Goal: Transaction & Acquisition: Purchase product/service

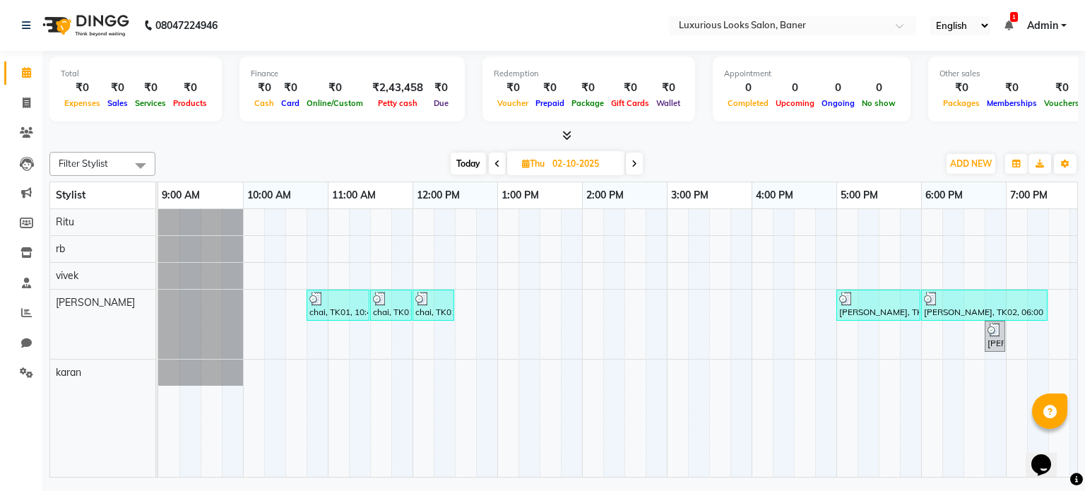
click at [635, 162] on icon at bounding box center [635, 164] width 6 height 8
type input "03-10-2025"
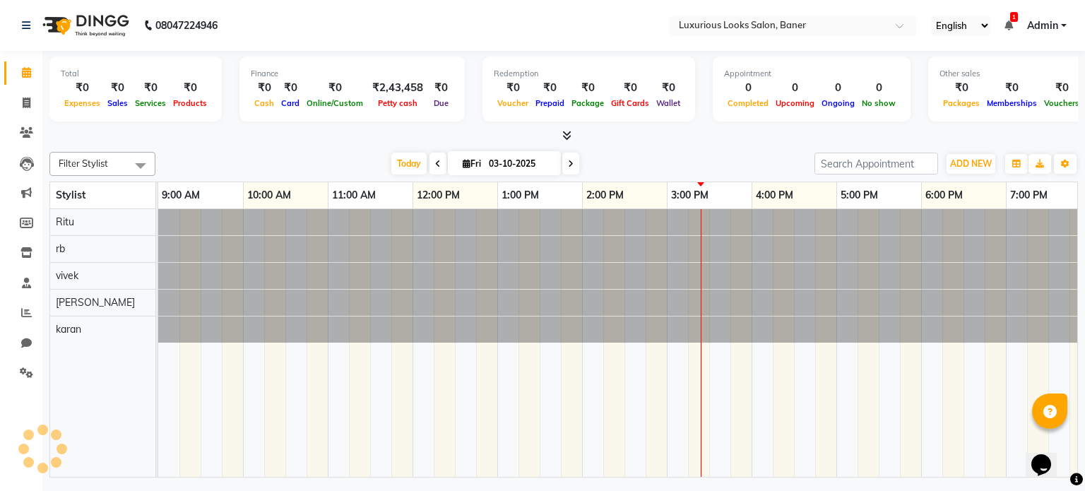
scroll to position [0, 267]
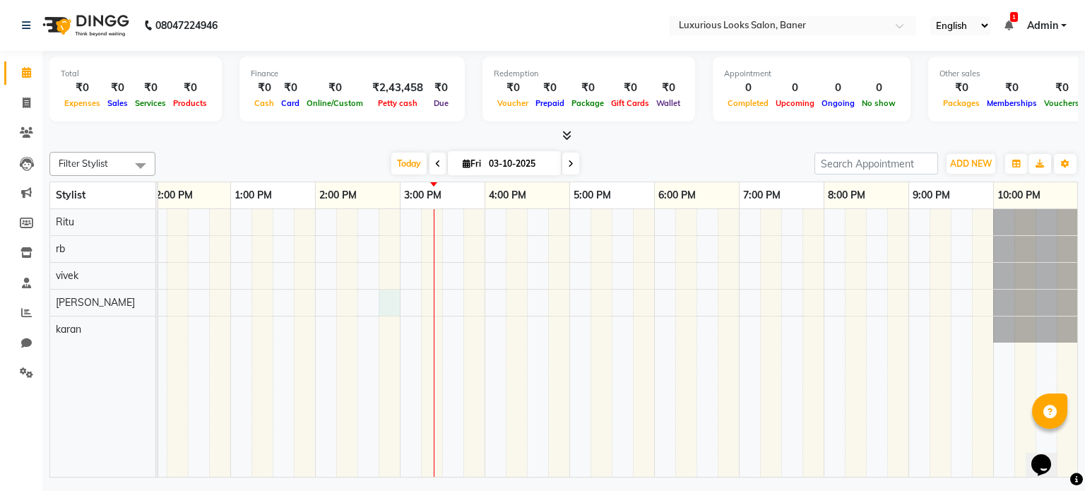
click at [381, 296] on div at bounding box center [484, 343] width 1187 height 268
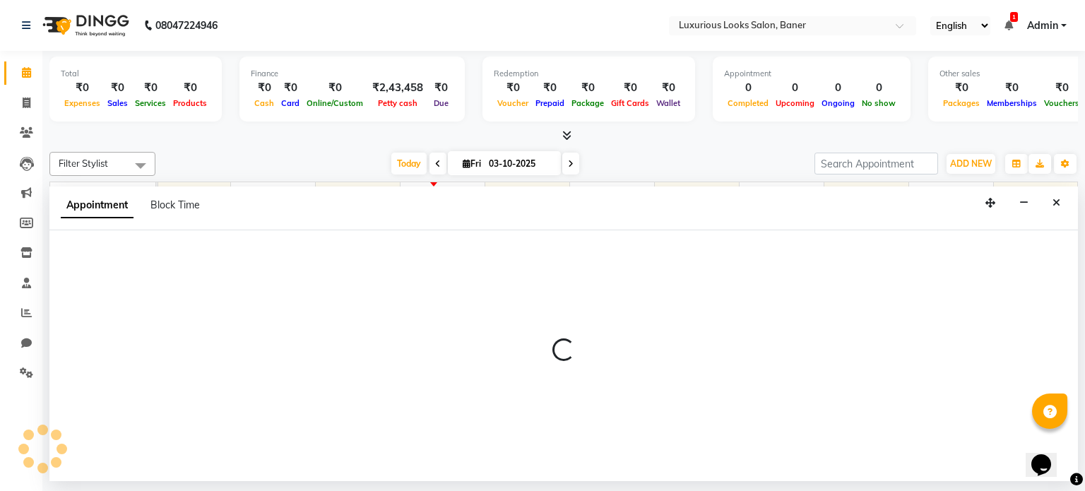
select select "89017"
select select "885"
select select "tentative"
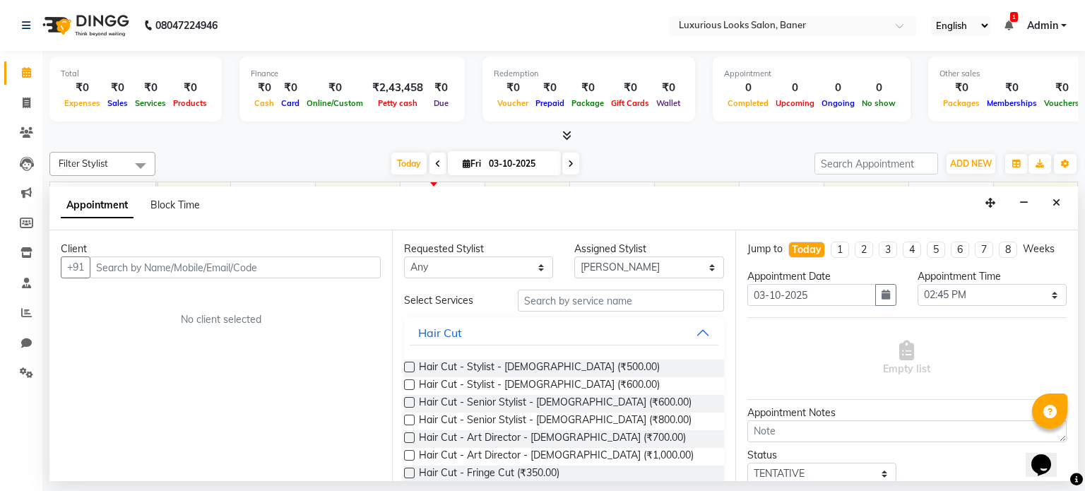
click at [304, 265] on input "text" at bounding box center [235, 267] width 291 height 22
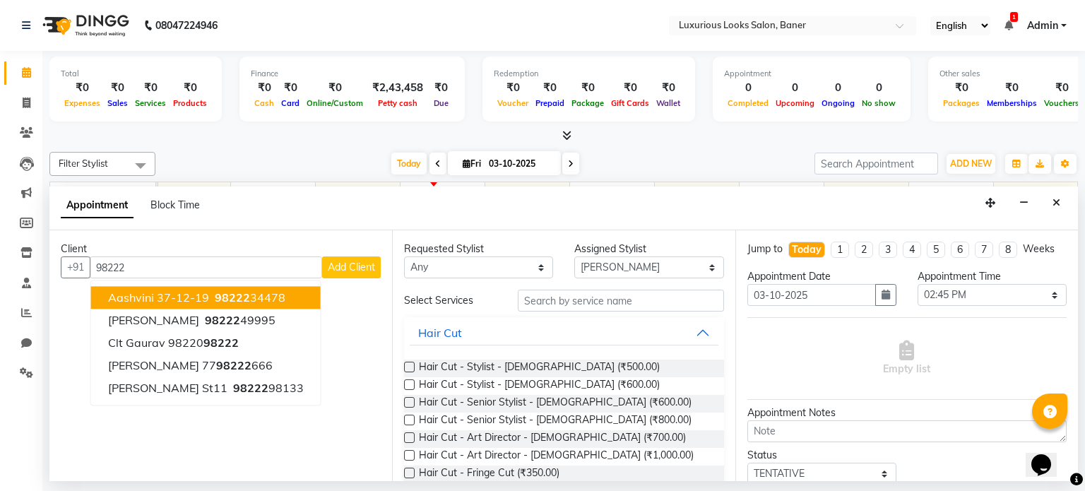
click at [269, 299] on ngb-highlight "98222 34478" at bounding box center [248, 298] width 73 height 14
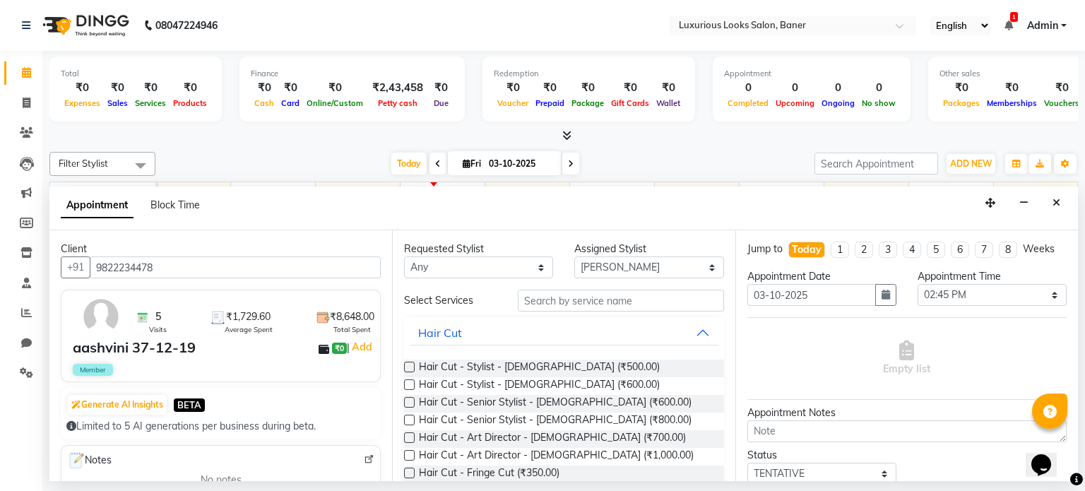
type input "9822234478"
click at [557, 302] on input "text" at bounding box center [621, 301] width 206 height 22
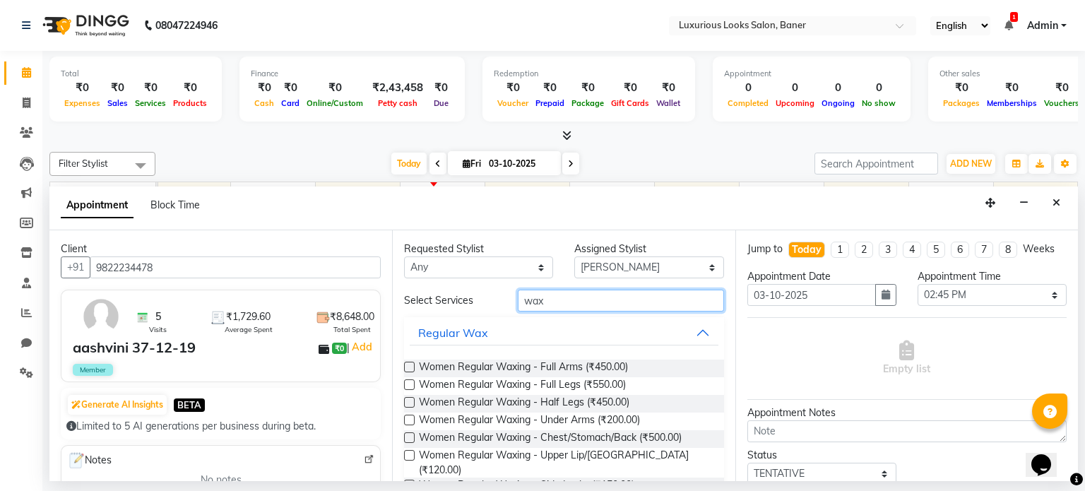
scroll to position [71, 0]
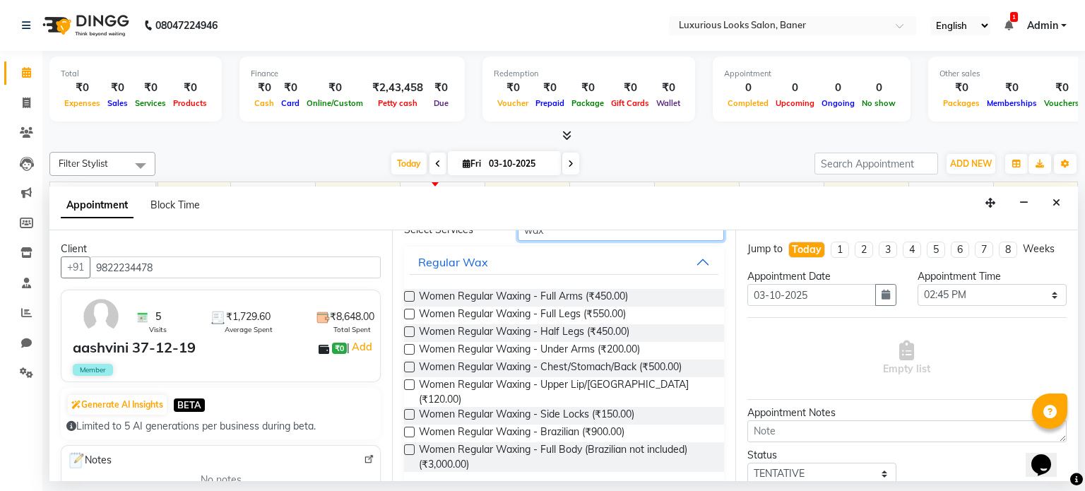
type input "wax"
click at [407, 362] on label at bounding box center [409, 367] width 11 height 11
click at [407, 364] on input "checkbox" at bounding box center [408, 368] width 9 height 9
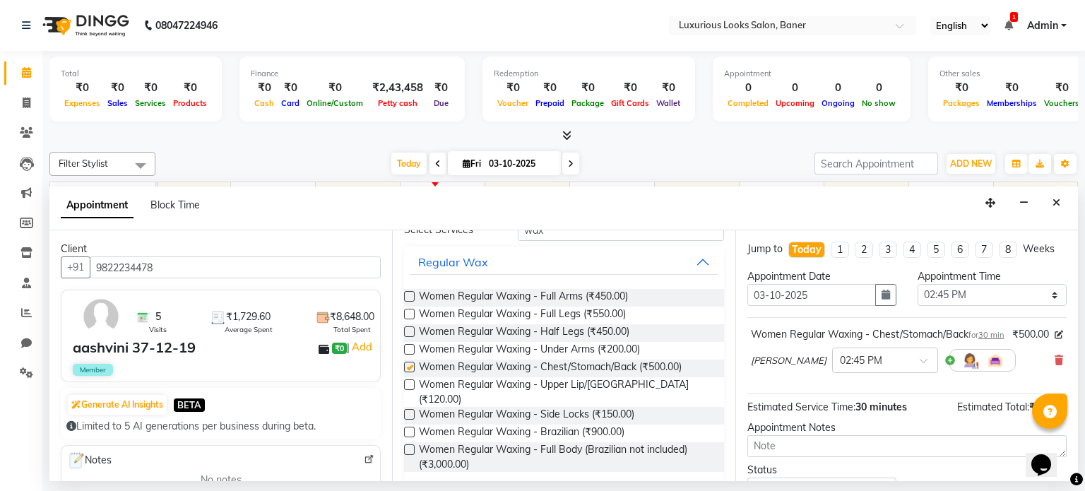
checkbox input "false"
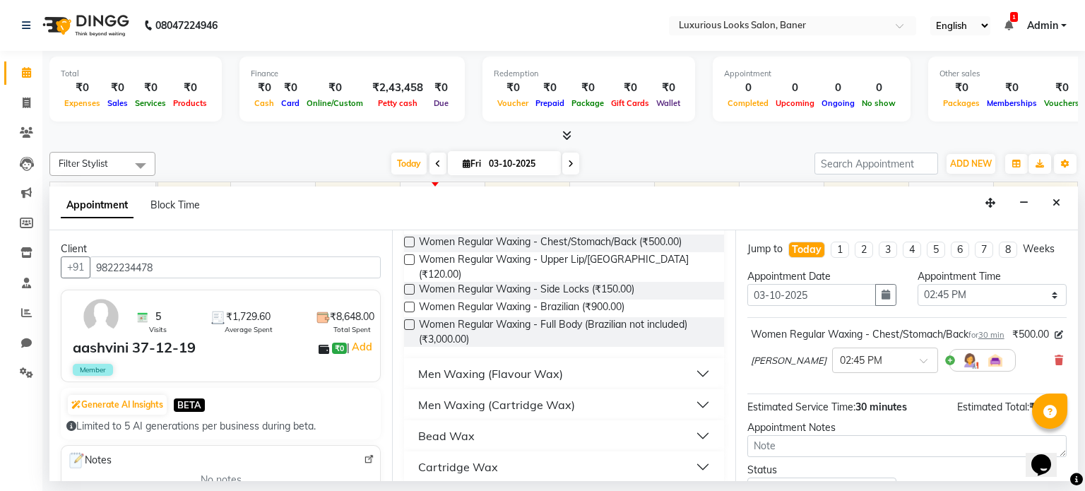
click at [466, 365] on div "Men Waxing (Flavour Wax)" at bounding box center [490, 373] width 145 height 17
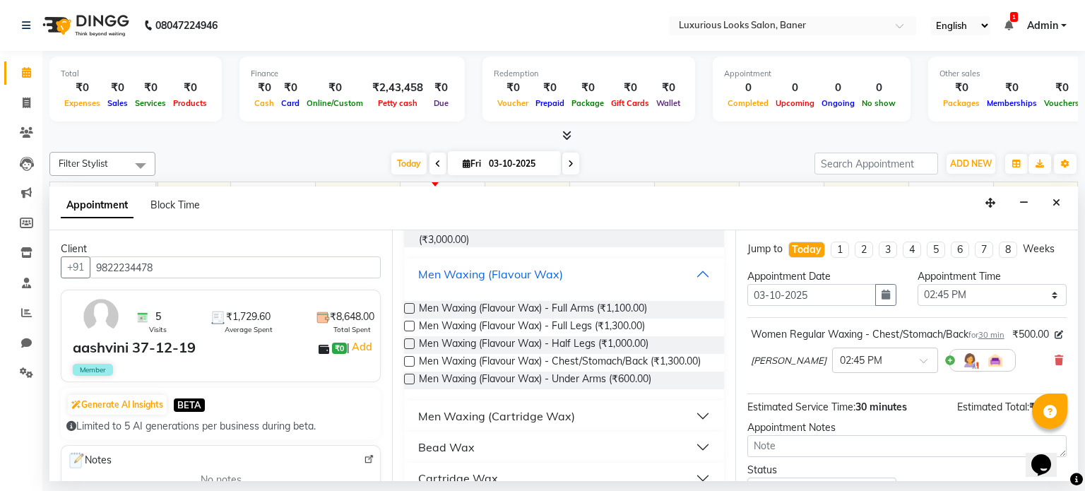
scroll to position [319, 0]
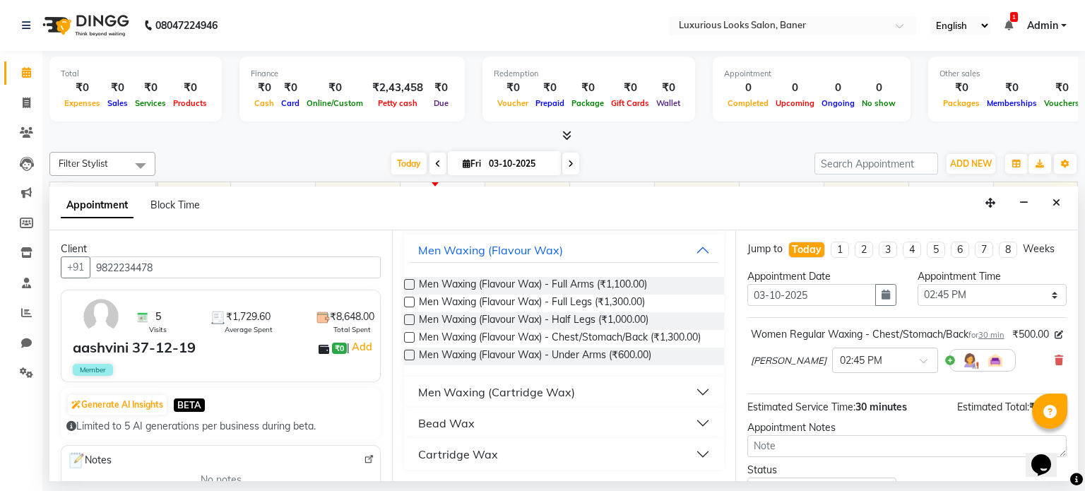
click at [454, 389] on div "Men Waxing (Cartridge Wax)" at bounding box center [496, 392] width 157 height 17
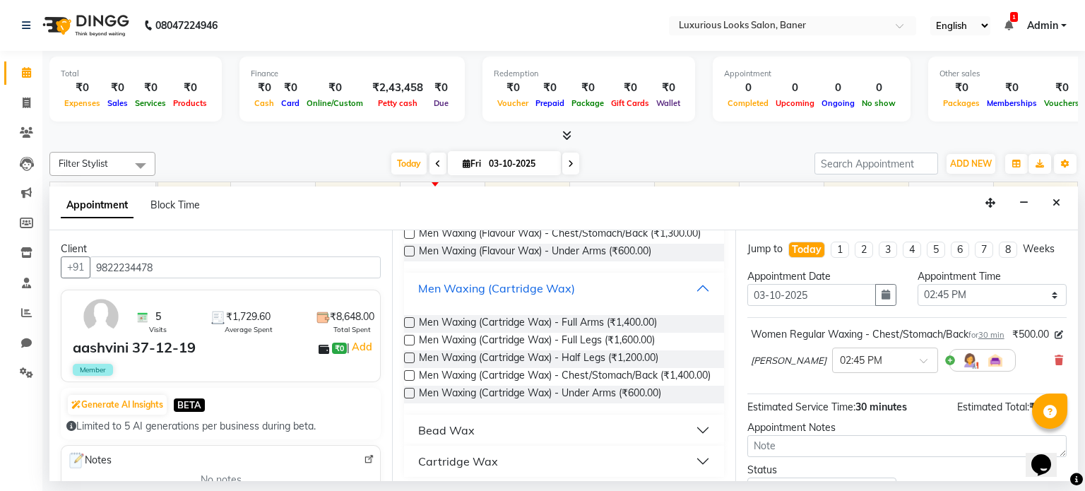
scroll to position [441, 0]
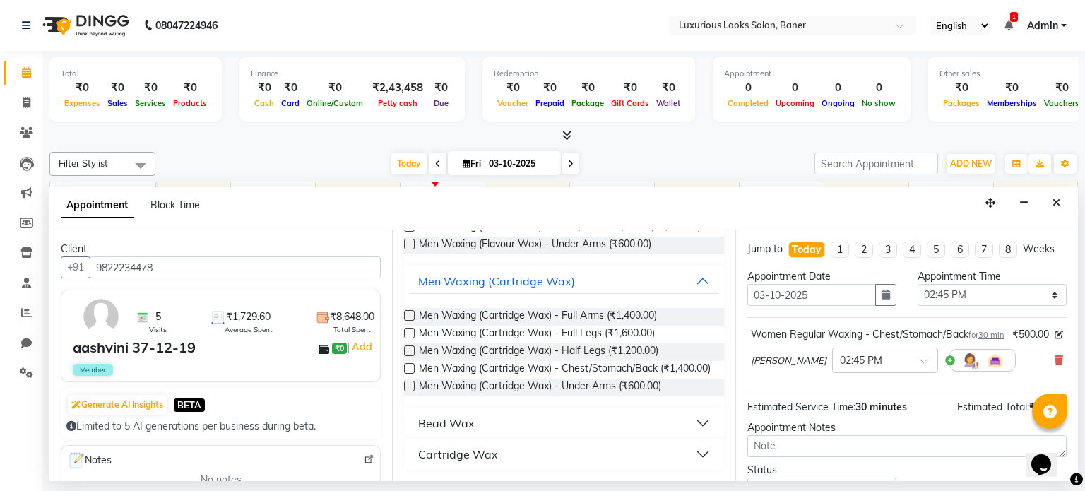
click at [489, 446] on div "Cartridge Wax" at bounding box center [458, 454] width 80 height 17
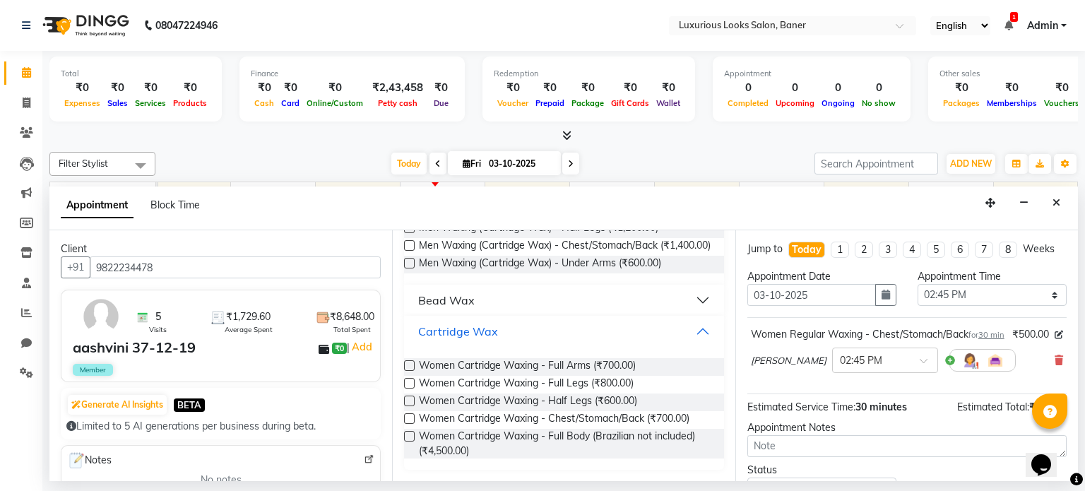
scroll to position [565, 0]
click at [409, 361] on label at bounding box center [409, 365] width 11 height 11
click at [409, 362] on input "checkbox" at bounding box center [408, 366] width 9 height 9
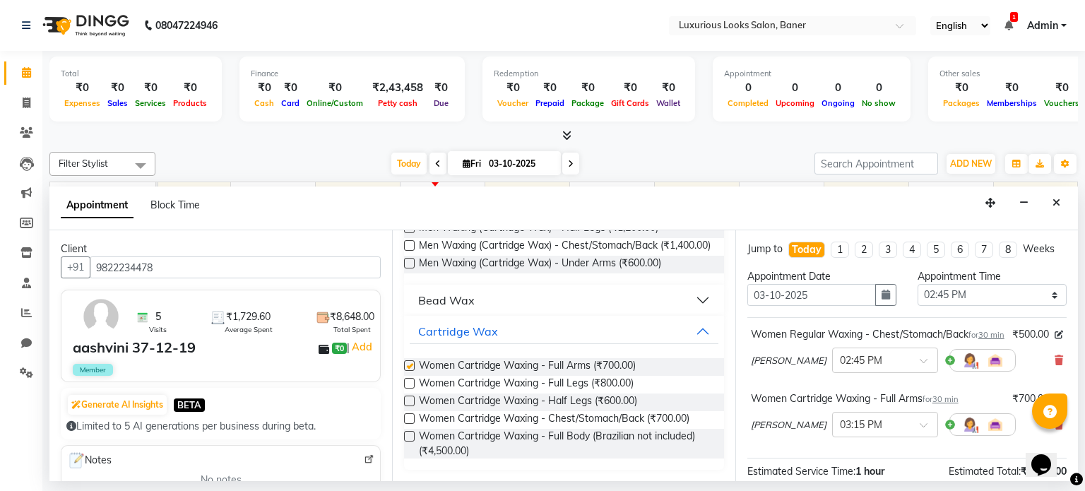
checkbox input "false"
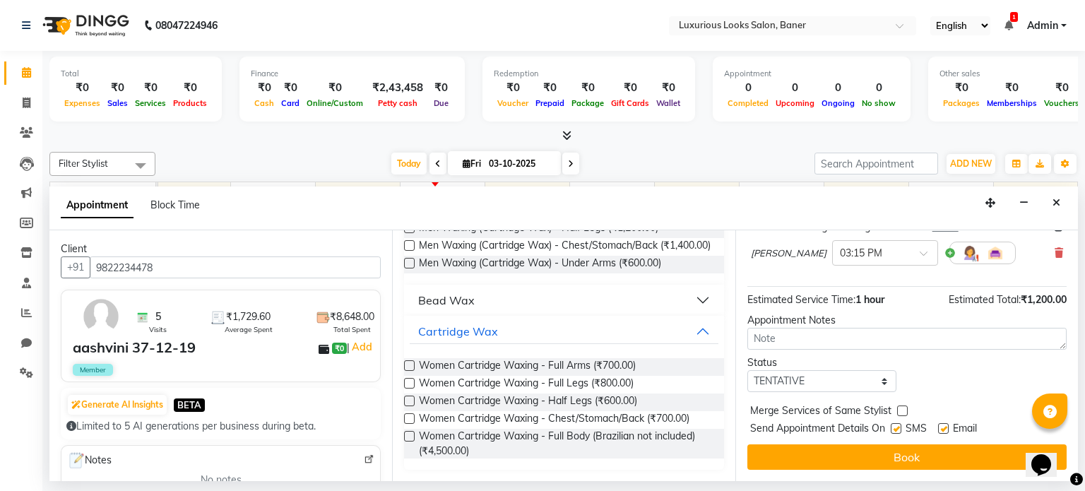
scroll to position [45, 0]
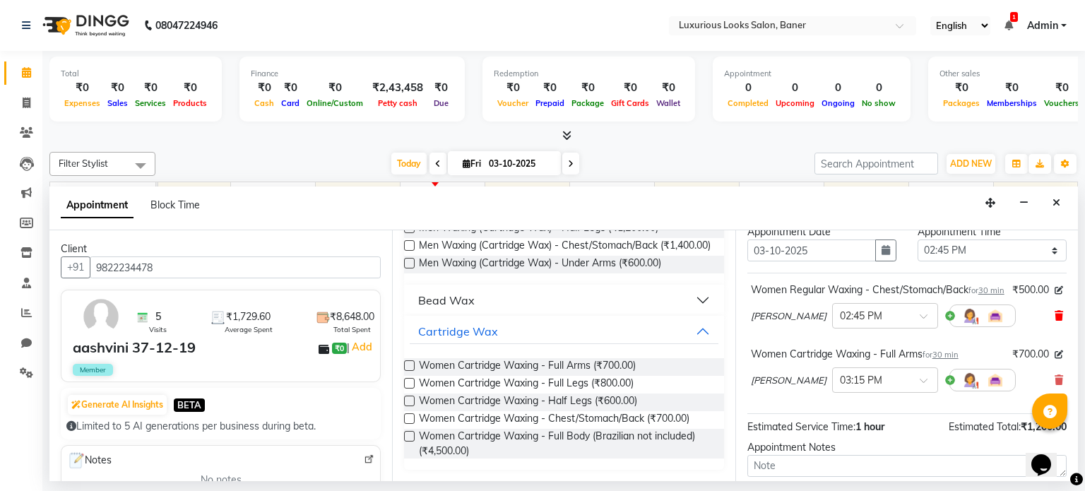
click at [1055, 321] on icon at bounding box center [1059, 316] width 8 height 10
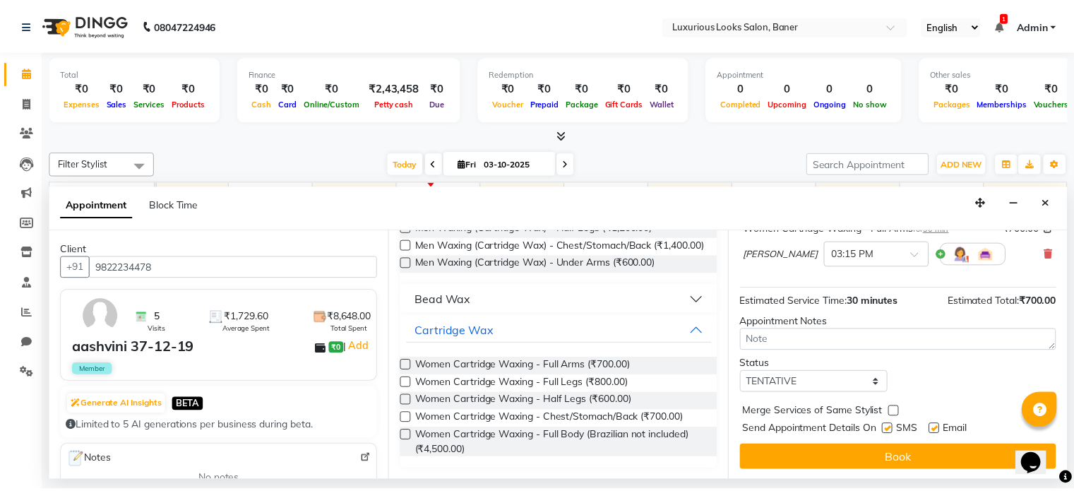
scroll to position [107, 0]
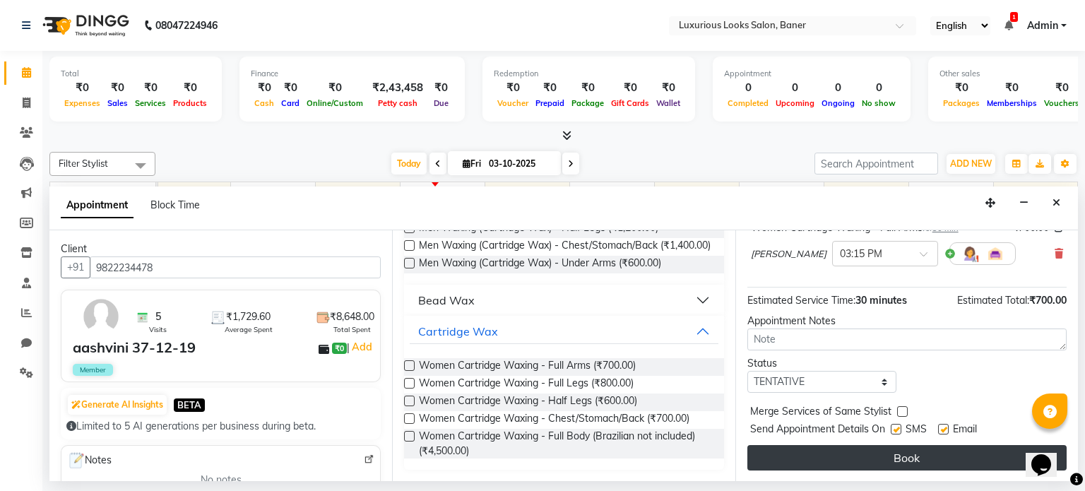
click at [876, 455] on button "Book" at bounding box center [906, 457] width 319 height 25
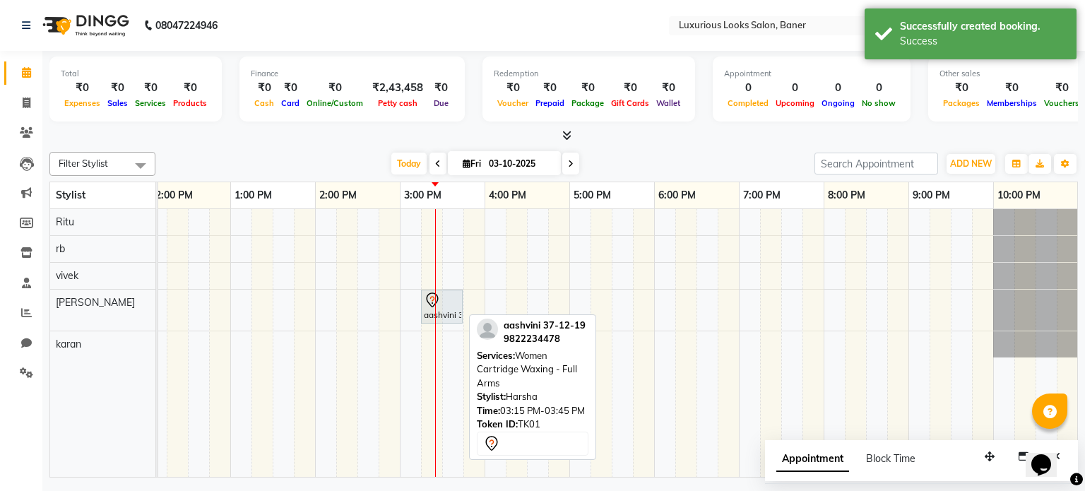
click at [425, 300] on icon at bounding box center [432, 300] width 17 height 17
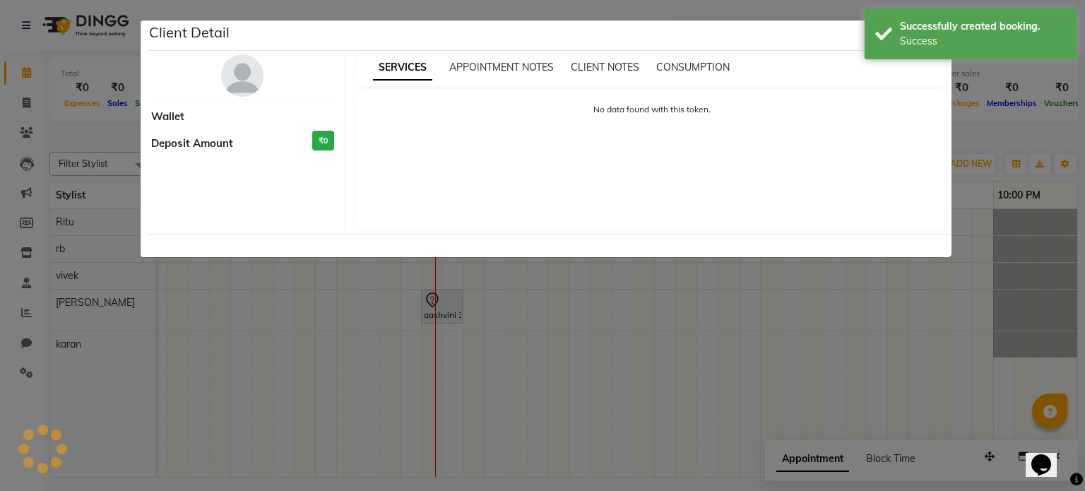
select select "7"
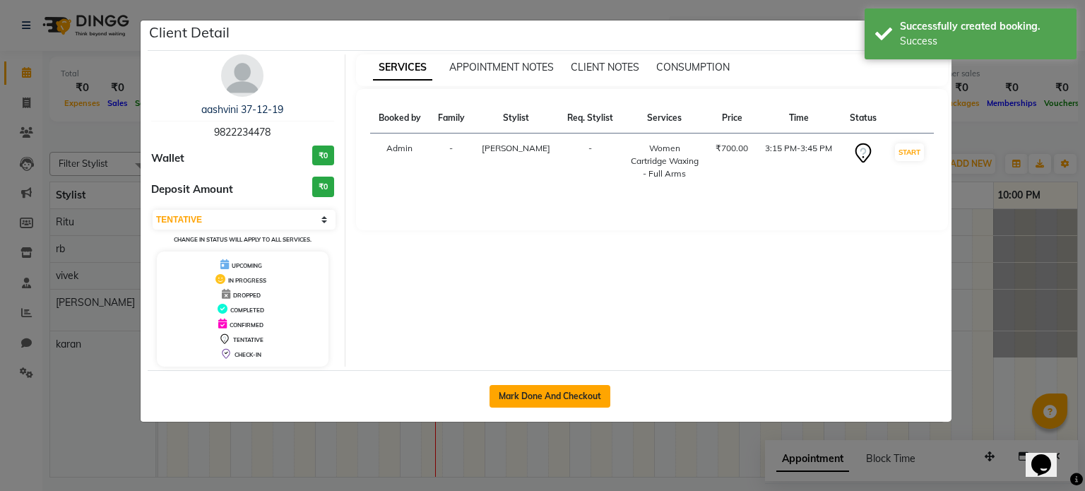
click at [565, 392] on button "Mark Done And Checkout" at bounding box center [550, 396] width 121 height 23
select select "7573"
select select "service"
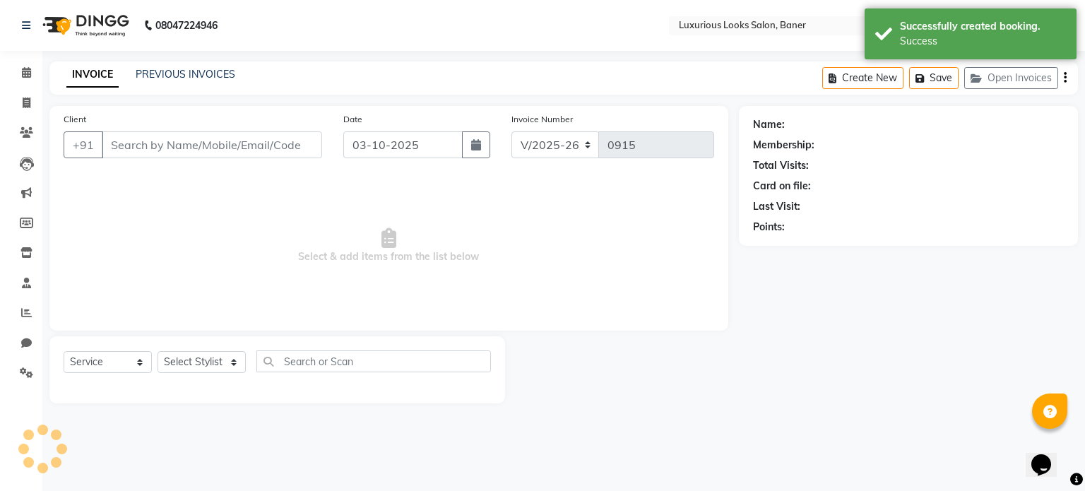
type input "9822234478"
select select "89017"
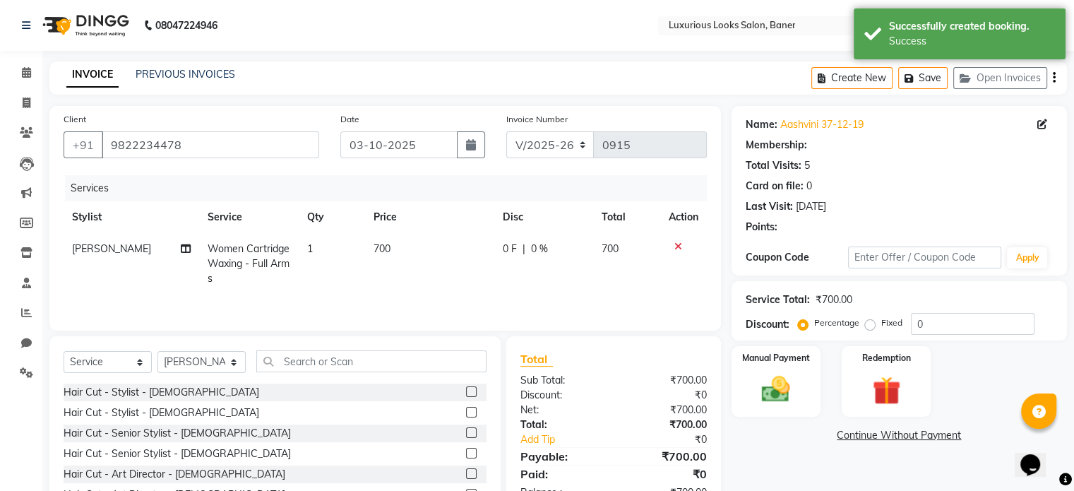
select select "1: Object"
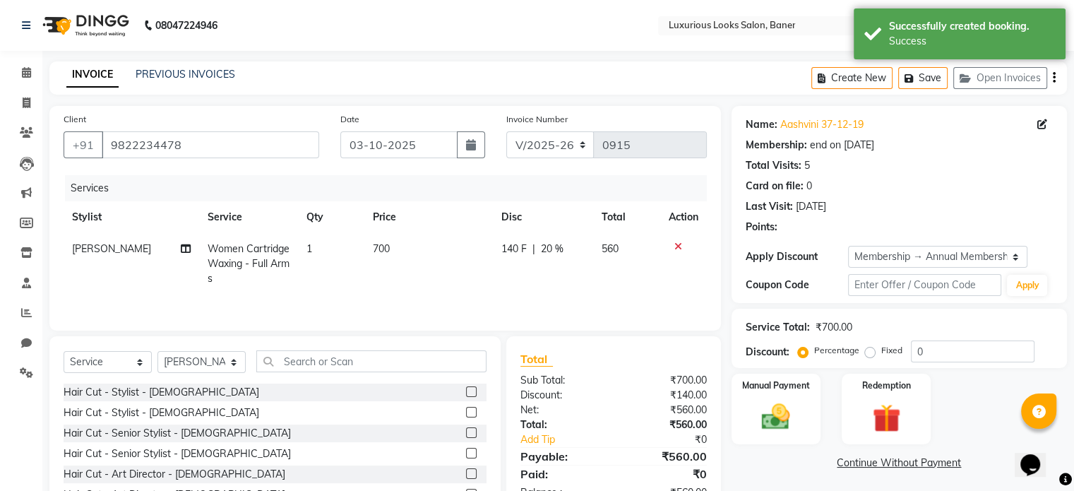
type input "20"
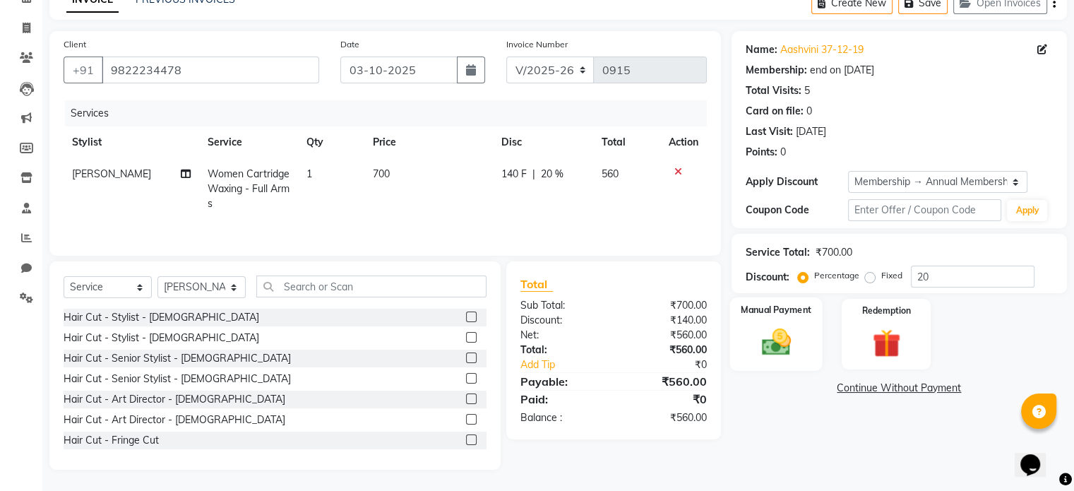
click at [759, 331] on img at bounding box center [775, 343] width 47 height 34
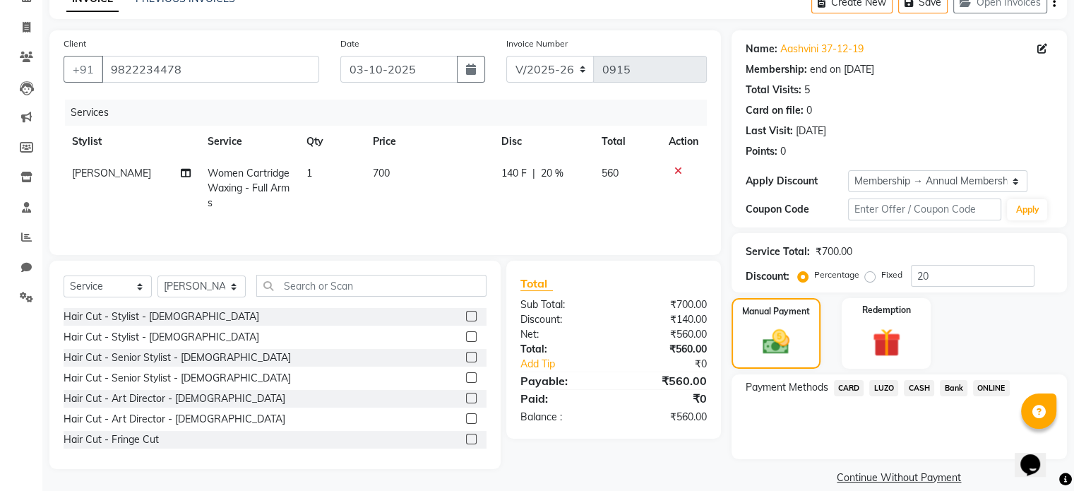
click at [995, 385] on span "ONLINE" at bounding box center [991, 388] width 37 height 16
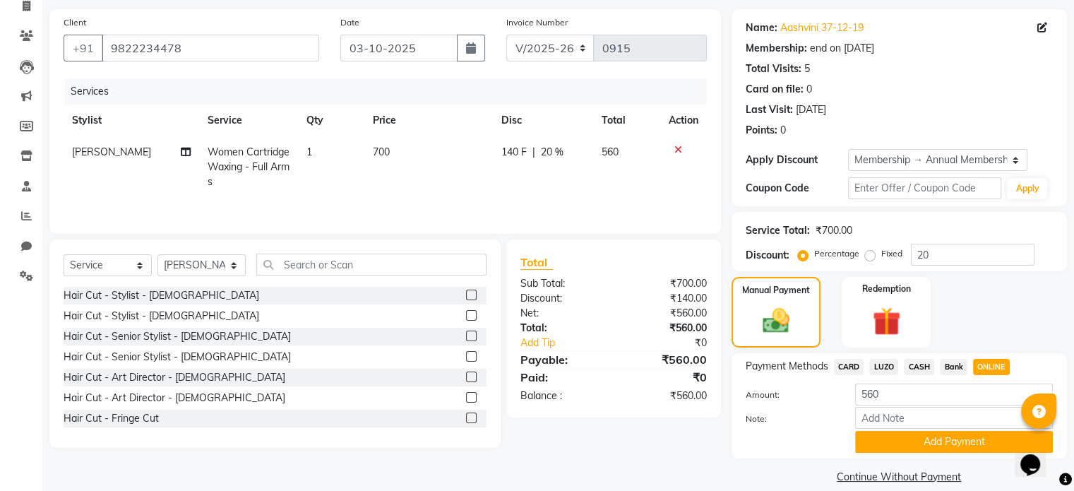
scroll to position [115, 0]
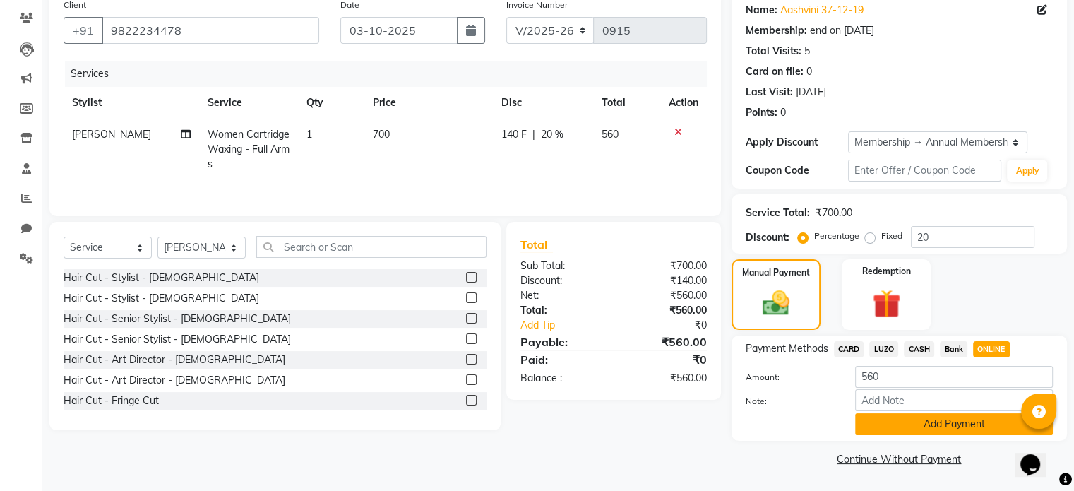
click at [985, 423] on button "Add Payment" at bounding box center [954, 424] width 198 height 22
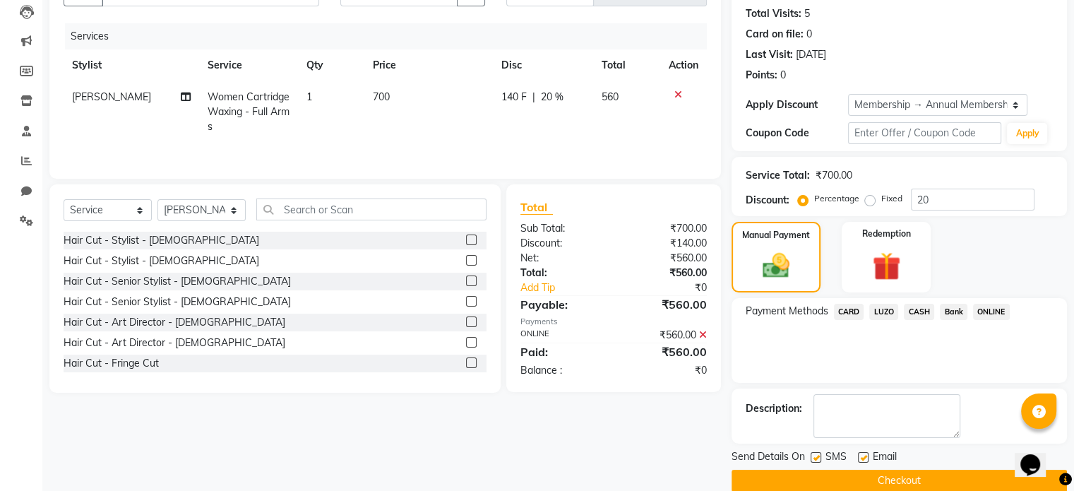
scroll to position [172, 0]
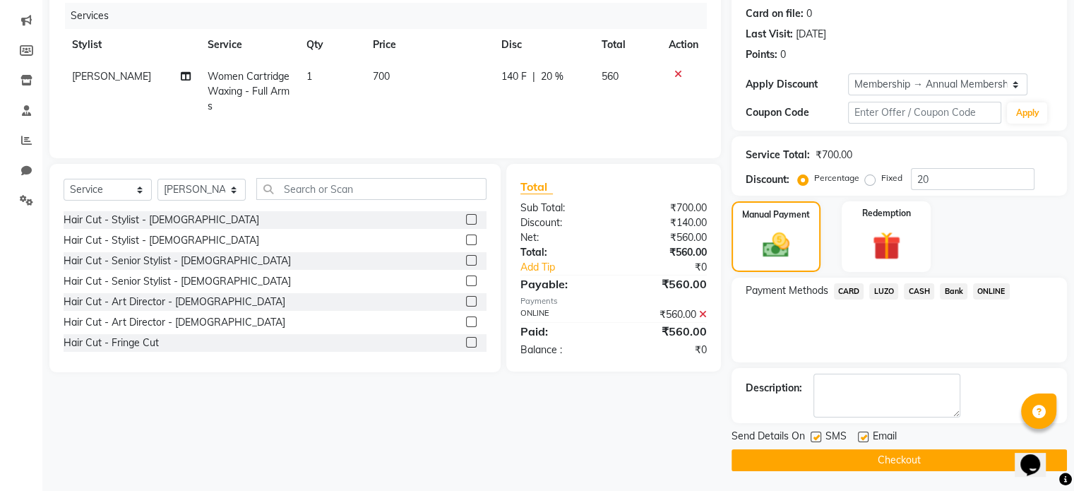
click at [889, 462] on button "Checkout" at bounding box center [900, 460] width 336 height 22
